Goal: Navigation & Orientation: Find specific page/section

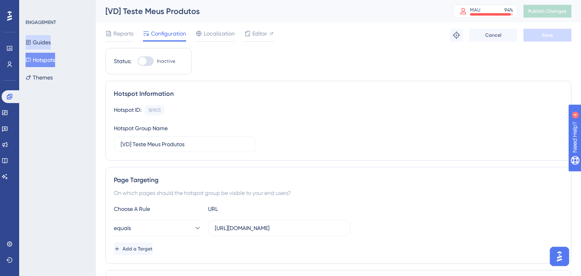
click at [49, 45] on button "Guides" at bounding box center [38, 42] width 25 height 14
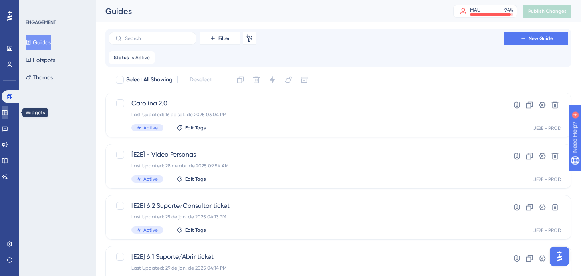
click at [8, 118] on link at bounding box center [5, 112] width 6 height 13
click at [15, 135] on div "Engagement Widgets Feedback Product Updates Knowledge Base AI Assistant" at bounding box center [10, 136] width 16 height 93
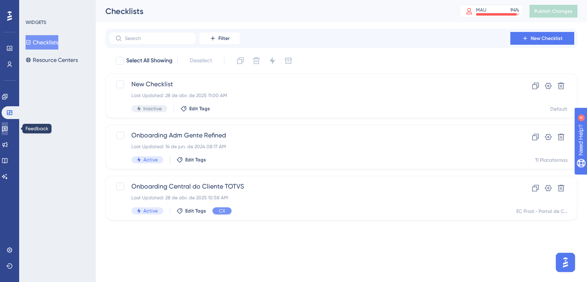
click at [8, 131] on icon at bounding box center [5, 128] width 6 height 6
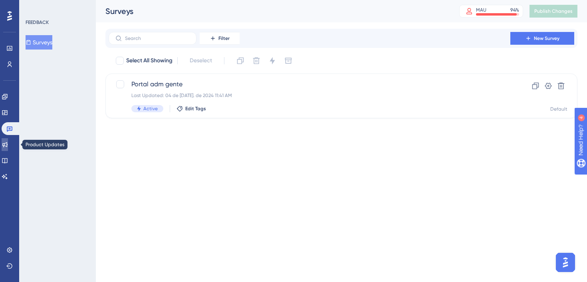
click at [8, 145] on icon at bounding box center [4, 144] width 5 height 5
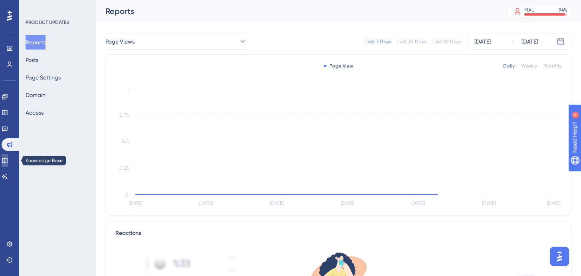
click at [8, 158] on link at bounding box center [5, 160] width 6 height 13
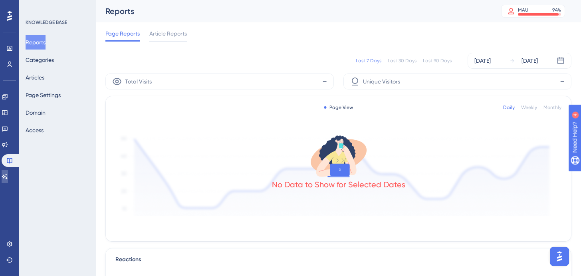
click at [8, 176] on link at bounding box center [5, 176] width 6 height 13
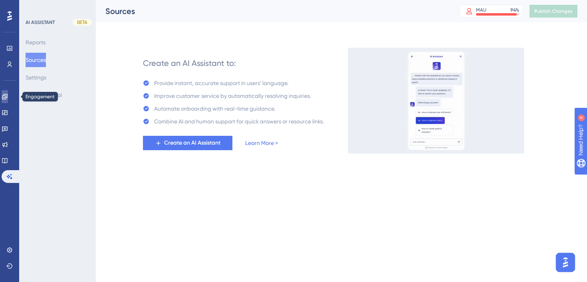
click at [4, 95] on link at bounding box center [5, 96] width 6 height 13
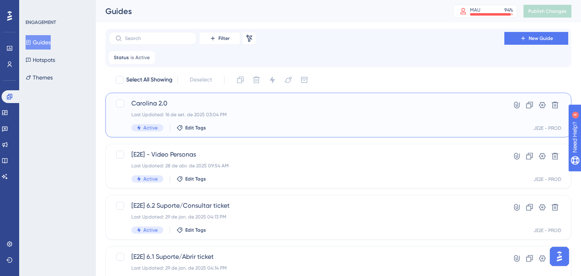
click at [268, 114] on div "Last Updated: 16 de set. de 2025 03:04 PM" at bounding box center [306, 114] width 350 height 6
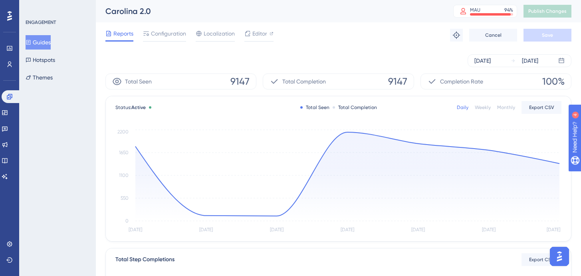
click at [40, 34] on div "ENGAGEMENT Guides Hotspots Themes" at bounding box center [58, 51] width 65 height 65
click at [44, 44] on button "Guides" at bounding box center [38, 42] width 25 height 14
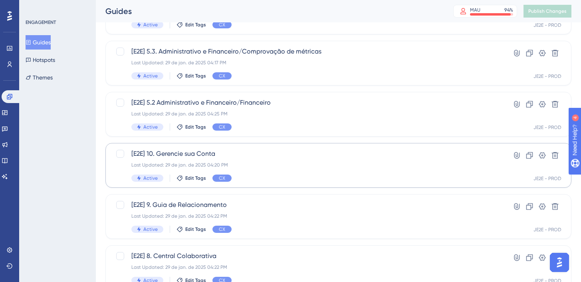
scroll to position [357, 0]
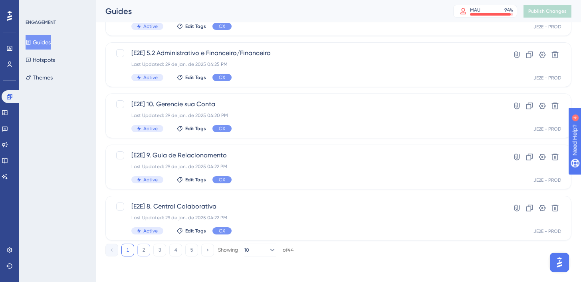
click at [139, 247] on button "2" at bounding box center [143, 249] width 13 height 13
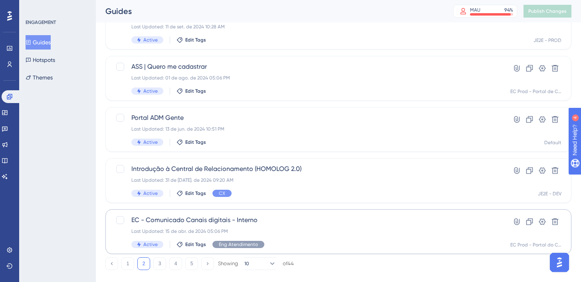
scroll to position [353, 0]
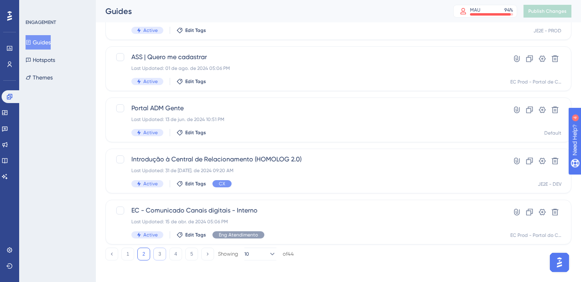
click at [162, 254] on button "3" at bounding box center [159, 253] width 13 height 13
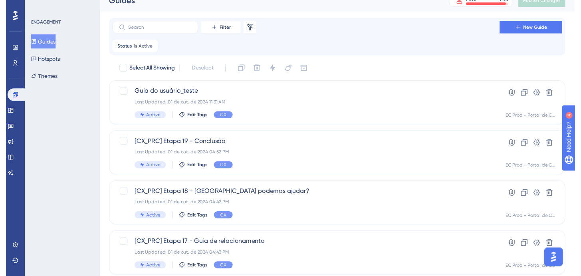
scroll to position [0, 0]
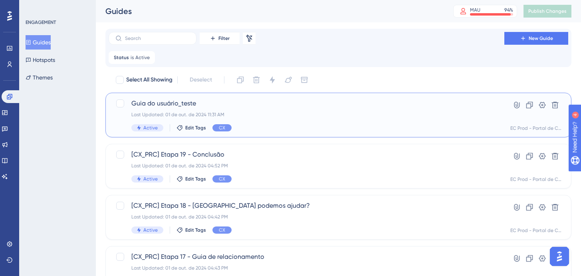
click at [206, 109] on div "Guia do usuário_teste Last Updated: 01 de out. de 2024 11:31 AM Active Edit Tag…" at bounding box center [306, 115] width 350 height 33
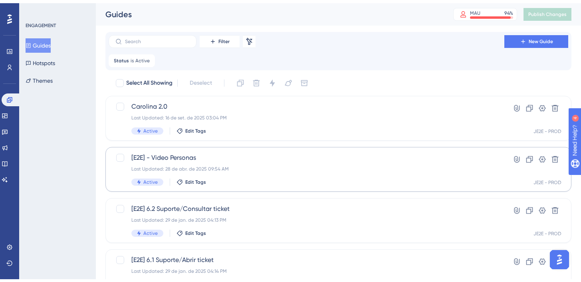
scroll to position [357, 0]
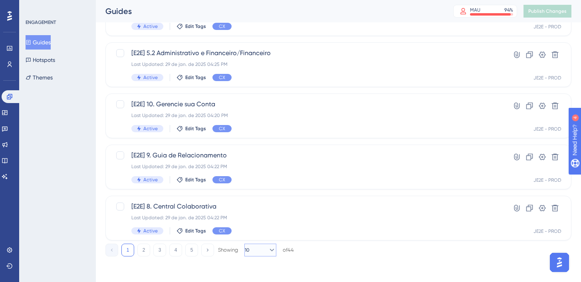
click at [257, 251] on button "10" at bounding box center [260, 249] width 32 height 13
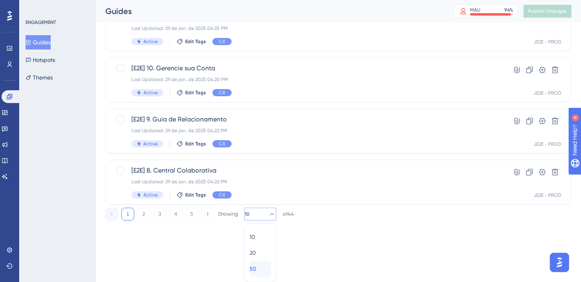
click at [256, 267] on span "50" at bounding box center [252, 269] width 7 height 10
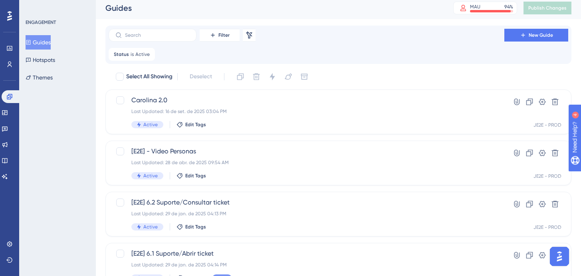
scroll to position [0, 0]
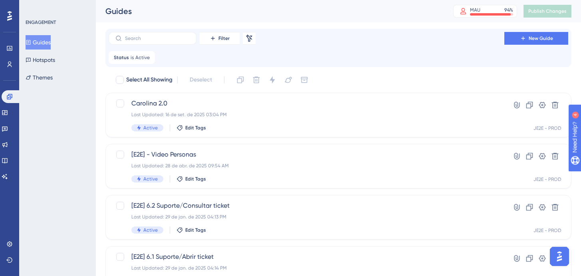
click at [191, 59] on div "Status is Active Active Remove" at bounding box center [338, 57] width 459 height 13
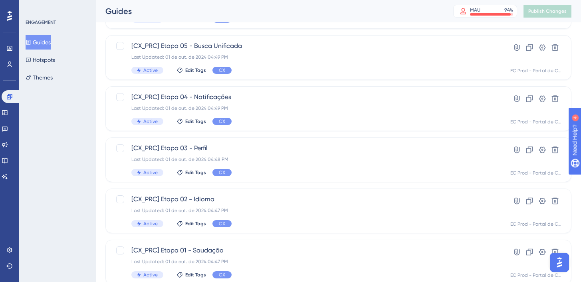
scroll to position [1728, 0]
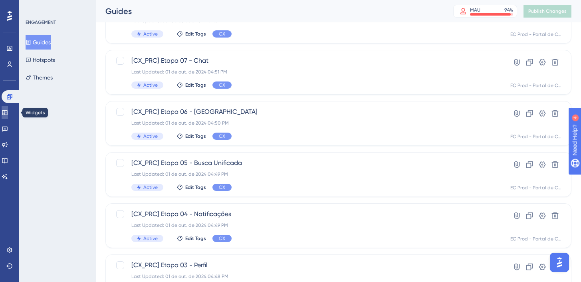
click at [7, 113] on icon at bounding box center [4, 112] width 5 height 5
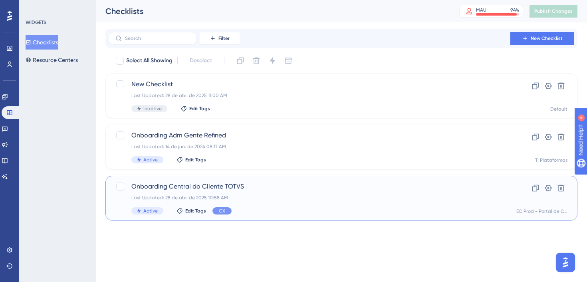
click at [260, 188] on span "Onboarding Central do Cliente TOTVS" at bounding box center [309, 187] width 356 height 10
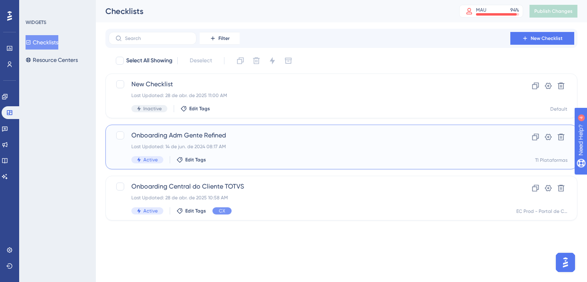
click at [257, 146] on div "Last Updated: 14 de jun. de 2024 08:17 AM" at bounding box center [309, 146] width 356 height 6
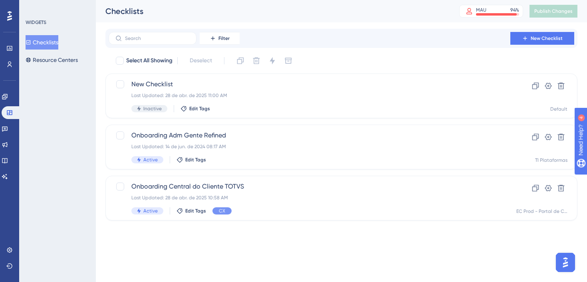
click at [84, 122] on div "WIDGETS Checklists Resource Centers" at bounding box center [57, 141] width 77 height 282
click at [8, 129] on link at bounding box center [5, 128] width 6 height 13
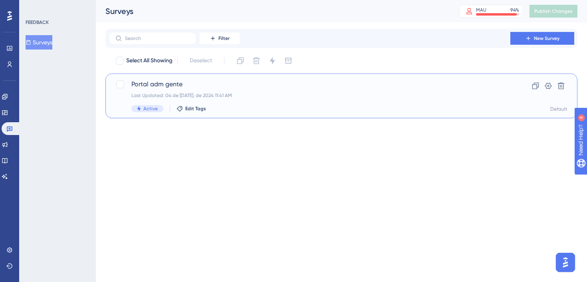
click at [212, 90] on div "Portal adm gente Last Updated: 04 de jul. de 2024 11:41 AM Active Edit Tags" at bounding box center [309, 95] width 356 height 33
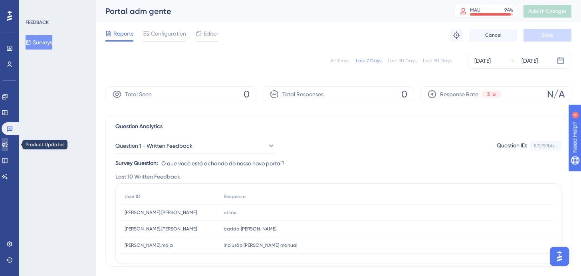
click at [4, 141] on link at bounding box center [5, 144] width 6 height 13
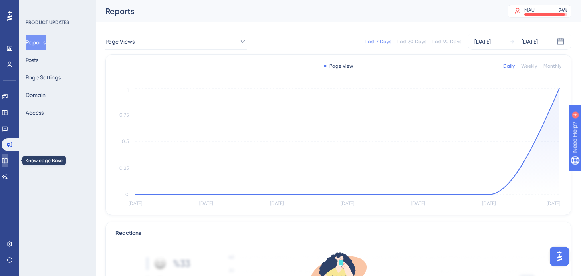
click at [8, 160] on icon at bounding box center [5, 160] width 6 height 6
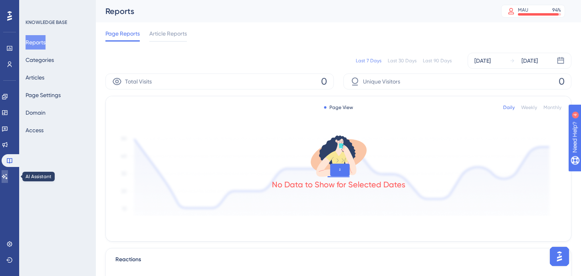
click at [8, 174] on link at bounding box center [5, 176] width 6 height 13
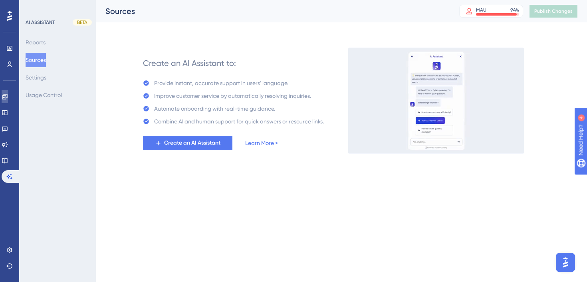
click at [8, 95] on link at bounding box center [5, 96] width 6 height 13
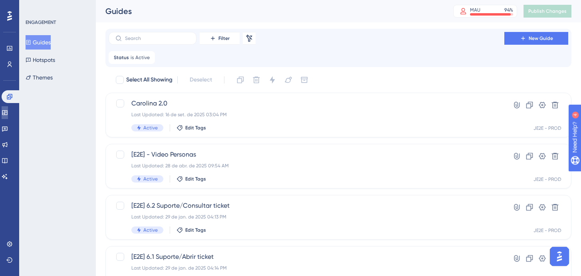
click at [8, 110] on icon at bounding box center [5, 112] width 6 height 6
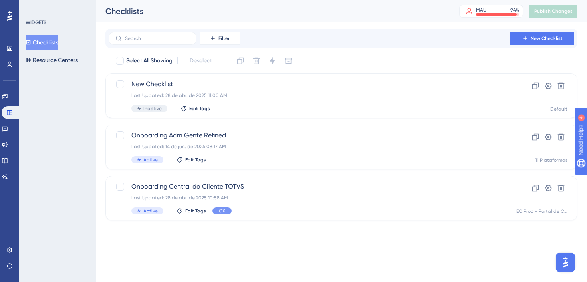
click at [53, 97] on div "WIDGETS Checklists Resource Centers" at bounding box center [57, 141] width 77 height 282
click at [57, 65] on button "Resource Centers" at bounding box center [52, 60] width 52 height 14
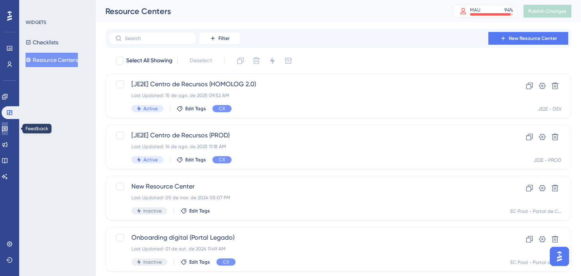
click at [8, 131] on link at bounding box center [5, 128] width 6 height 13
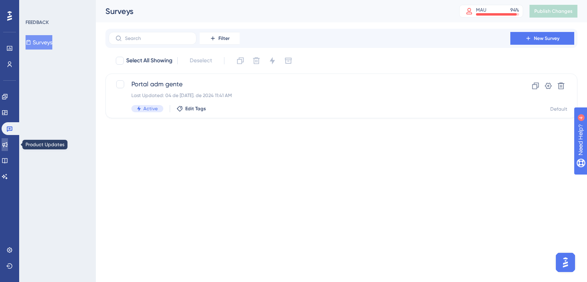
click at [5, 147] on link at bounding box center [5, 144] width 6 height 13
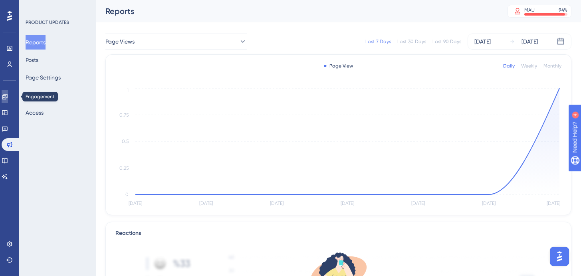
click at [7, 97] on icon at bounding box center [4, 96] width 5 height 5
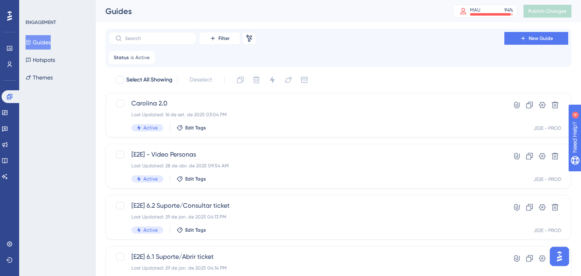
click at [48, 40] on button "Guides" at bounding box center [38, 42] width 25 height 14
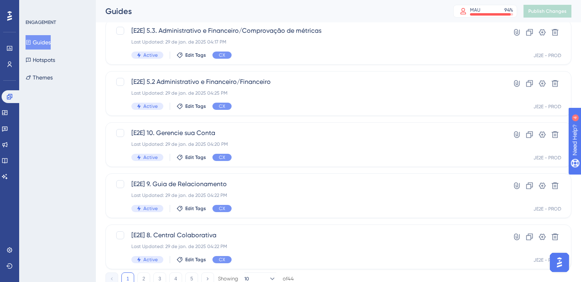
scroll to position [333, 0]
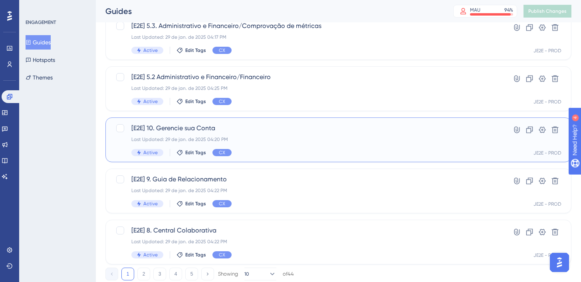
click at [258, 130] on span "[E2E] 10. Gerencie sua Conta" at bounding box center [306, 128] width 350 height 10
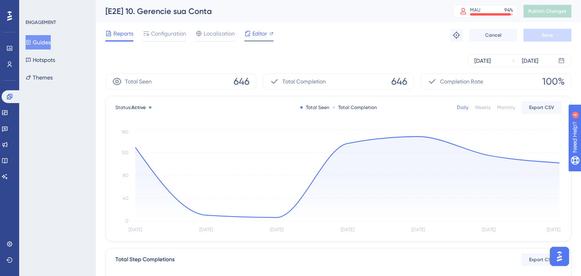
click at [262, 34] on span "Editor" at bounding box center [259, 34] width 15 height 10
click at [174, 35] on span "Configuration" at bounding box center [168, 34] width 35 height 10
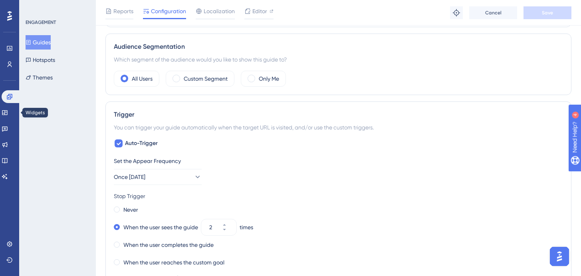
scroll to position [70, 0]
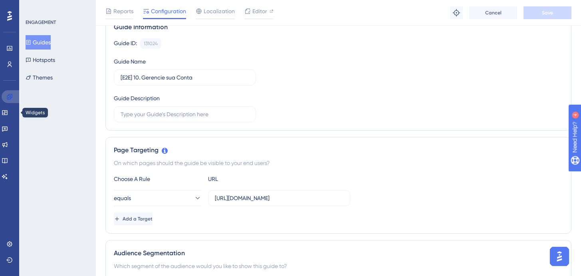
click at [8, 93] on icon at bounding box center [9, 96] width 6 height 6
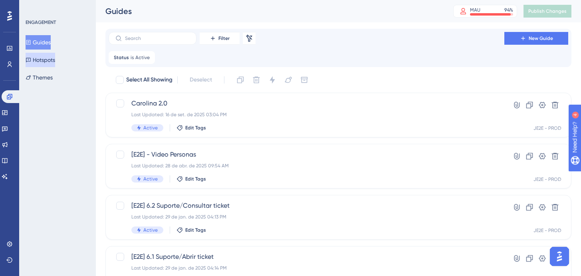
click at [55, 60] on button "Hotspots" at bounding box center [41, 60] width 30 height 14
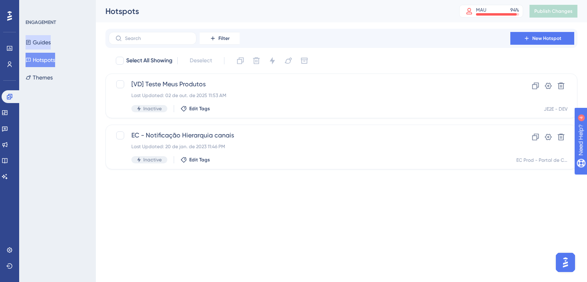
click at [51, 39] on button "Guides" at bounding box center [38, 42] width 25 height 14
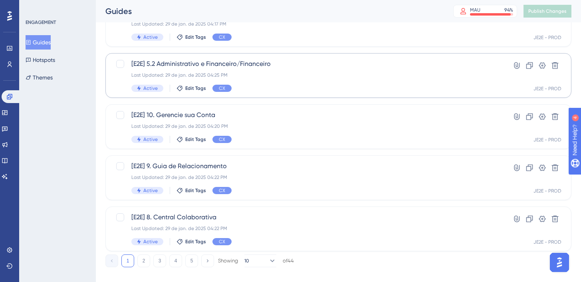
scroll to position [357, 0]
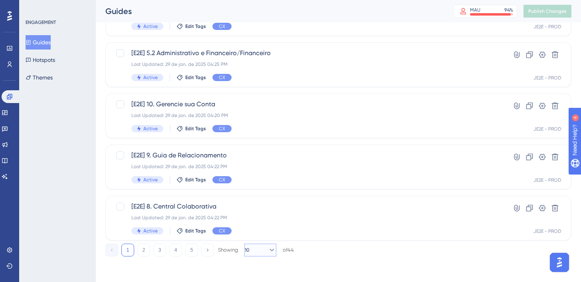
click at [268, 252] on icon at bounding box center [272, 250] width 8 height 8
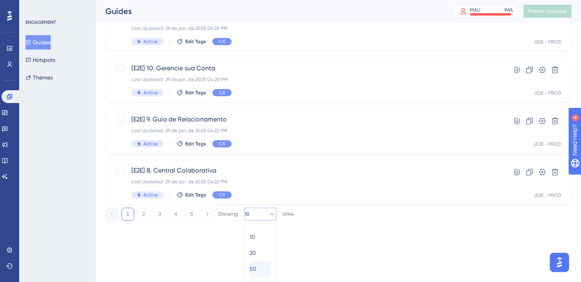
click at [256, 264] on span "50" at bounding box center [252, 269] width 7 height 10
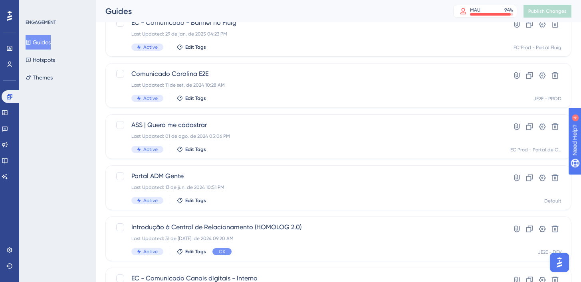
scroll to position [826, 0]
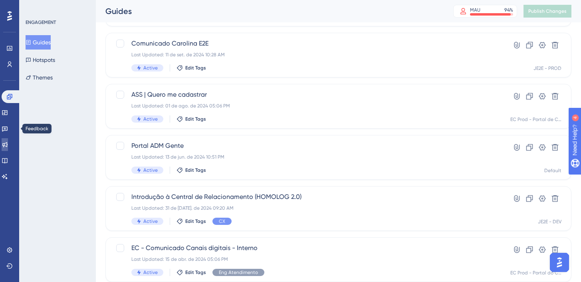
click at [8, 147] on icon at bounding box center [5, 144] width 6 height 6
click at [8, 130] on icon at bounding box center [5, 129] width 6 height 5
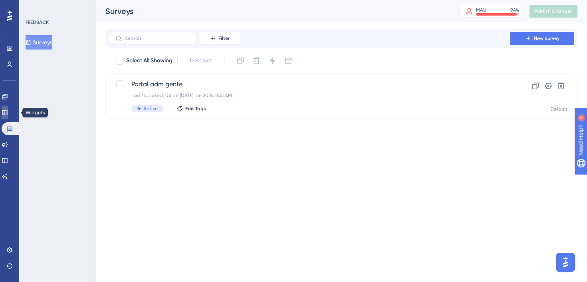
click at [8, 111] on icon at bounding box center [5, 112] width 6 height 6
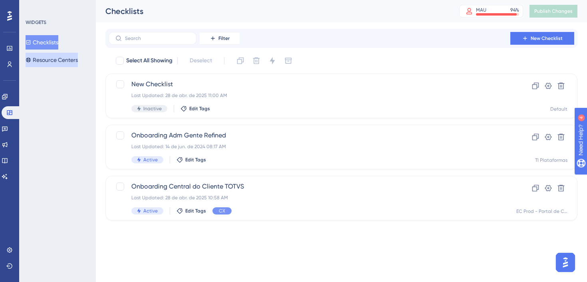
click at [67, 57] on button "Resource Centers" at bounding box center [52, 60] width 52 height 14
